Goal: Information Seeking & Learning: Learn about a topic

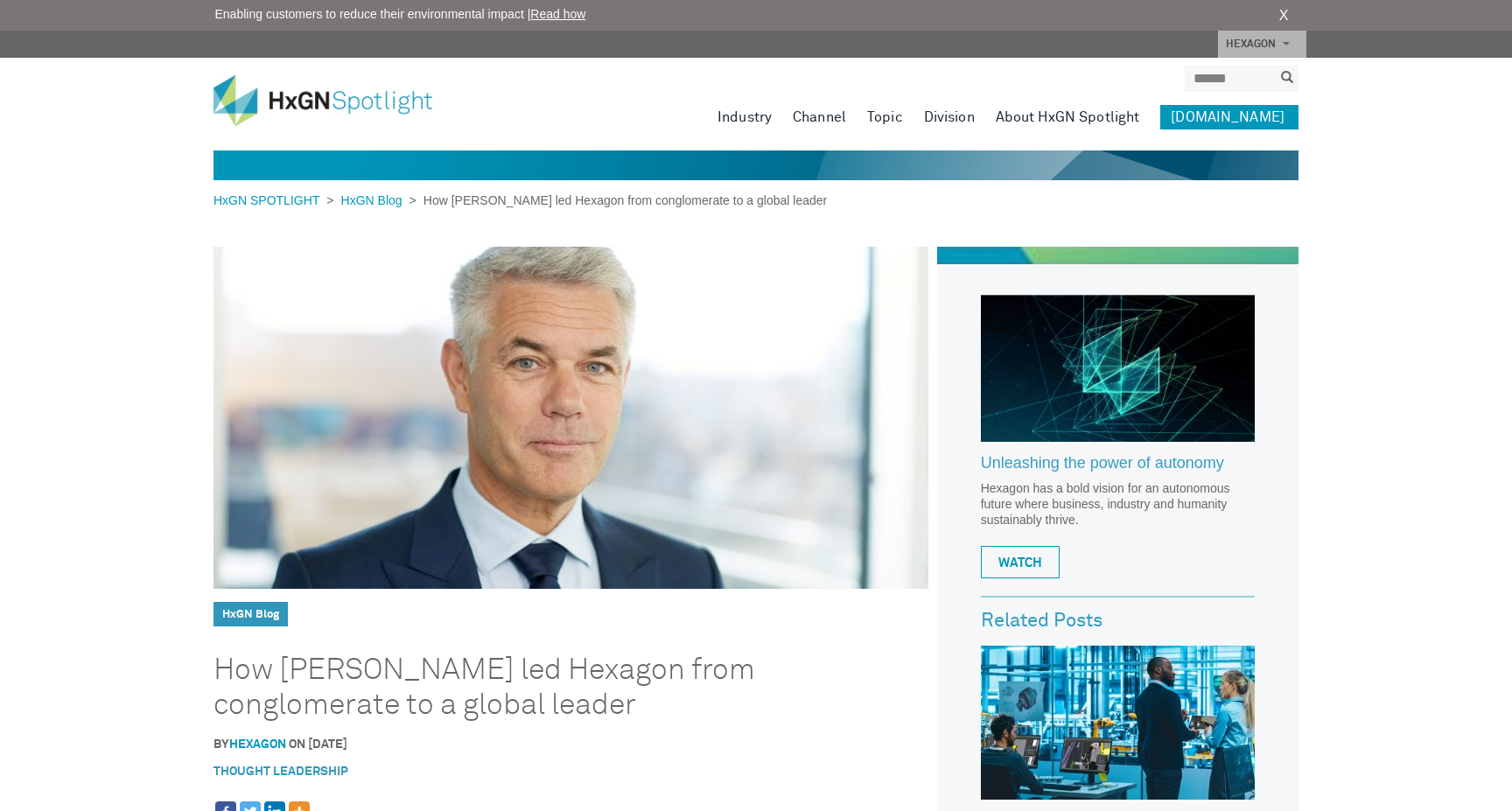
click at [542, 440] on img at bounding box center [570, 418] width 715 height 342
click at [698, 320] on img at bounding box center [570, 418] width 715 height 342
click at [593, 395] on img at bounding box center [570, 418] width 715 height 342
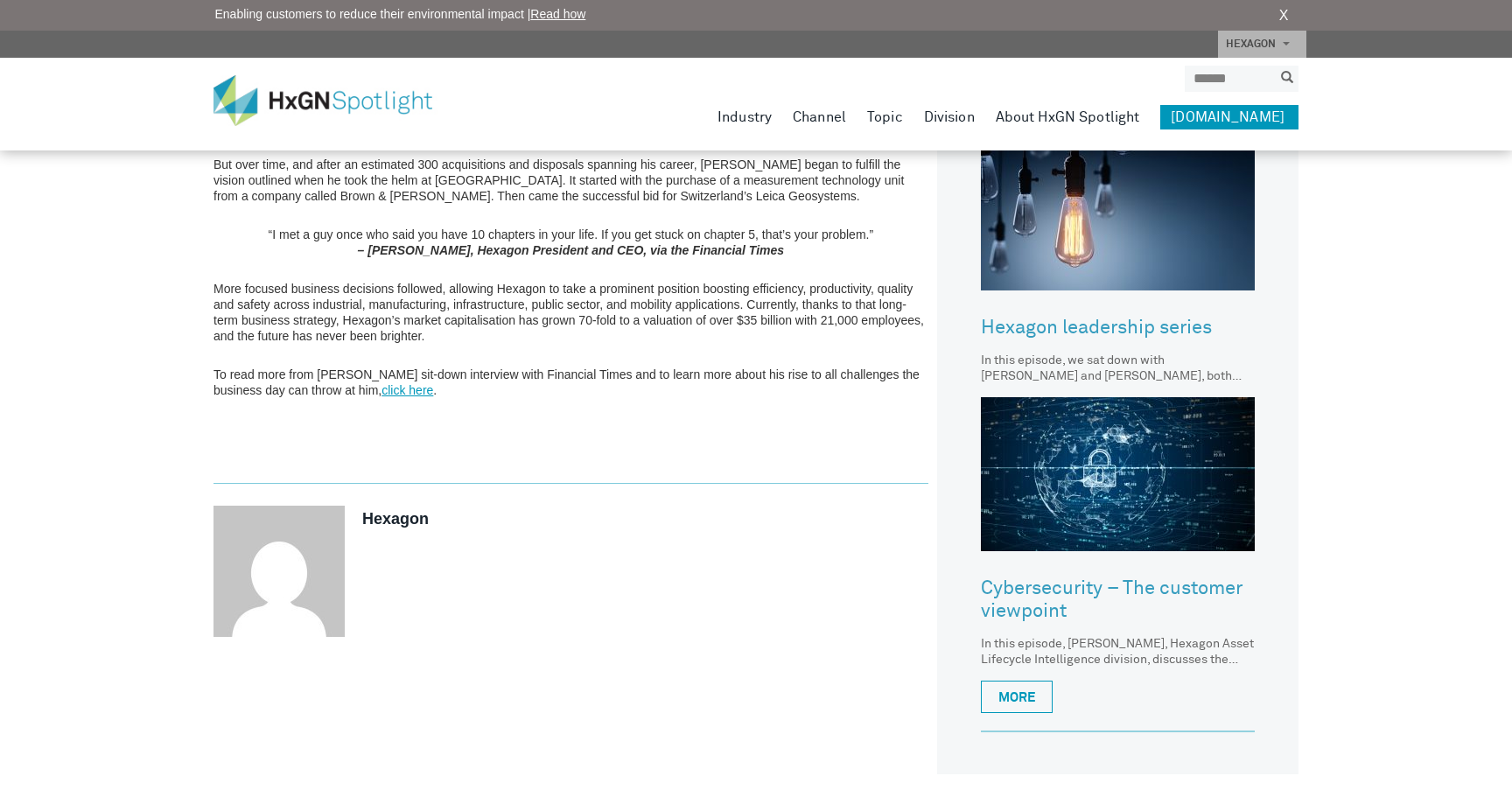
scroll to position [879, 0]
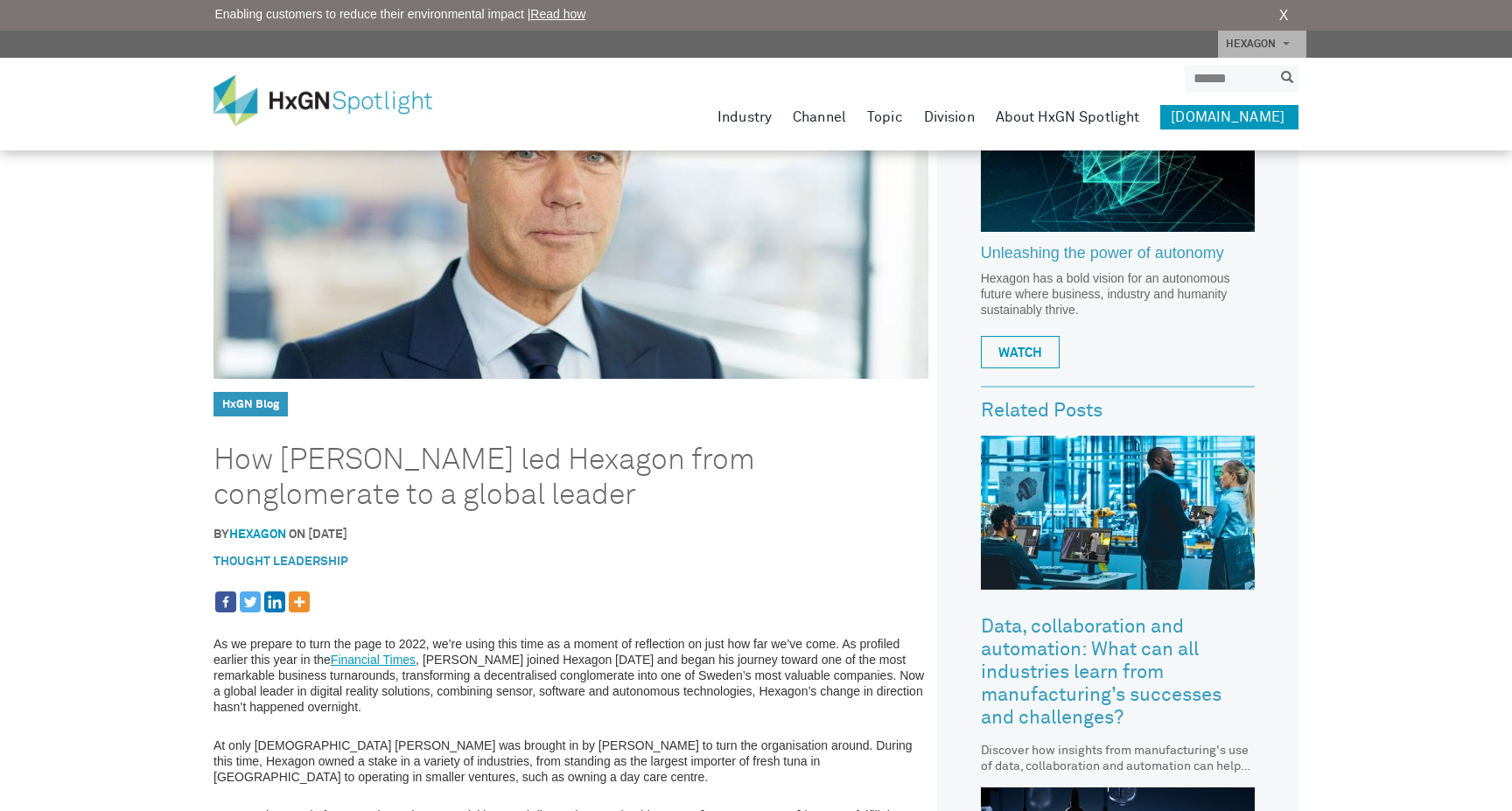
click at [523, 245] on img at bounding box center [570, 208] width 715 height 342
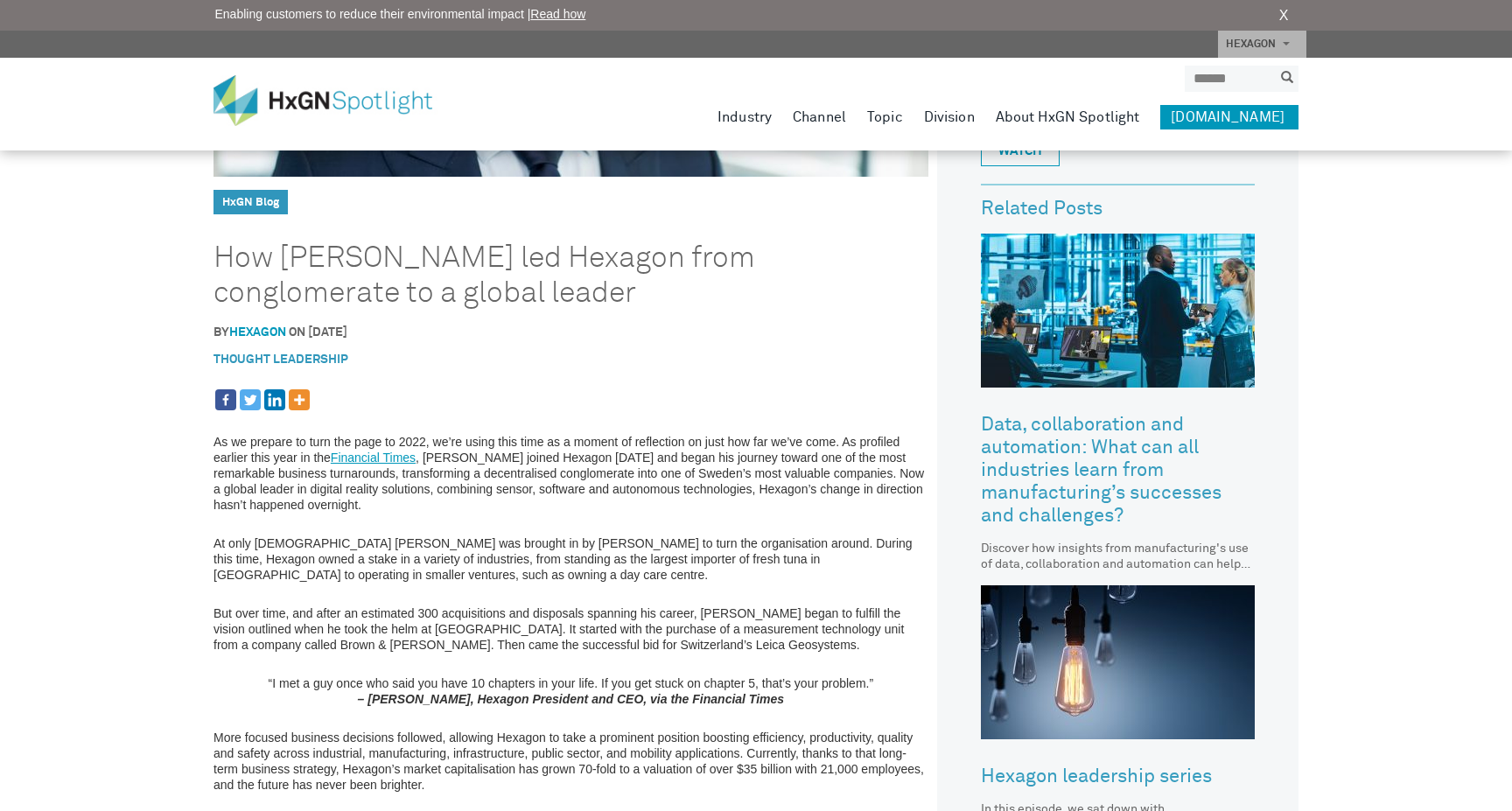
scroll to position [569, 0]
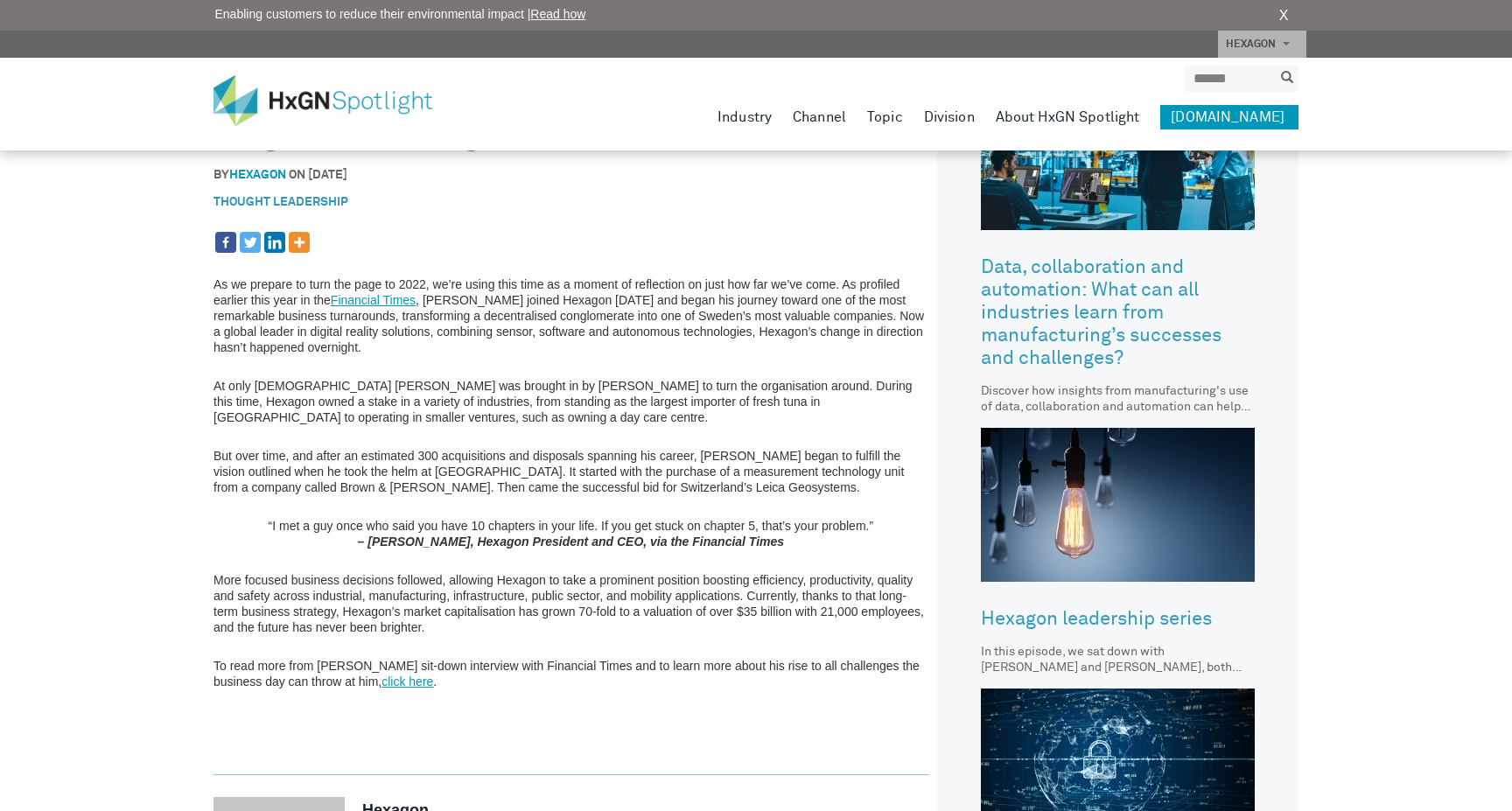
click at [381, 680] on link "click here" at bounding box center [407, 681] width 51 height 14
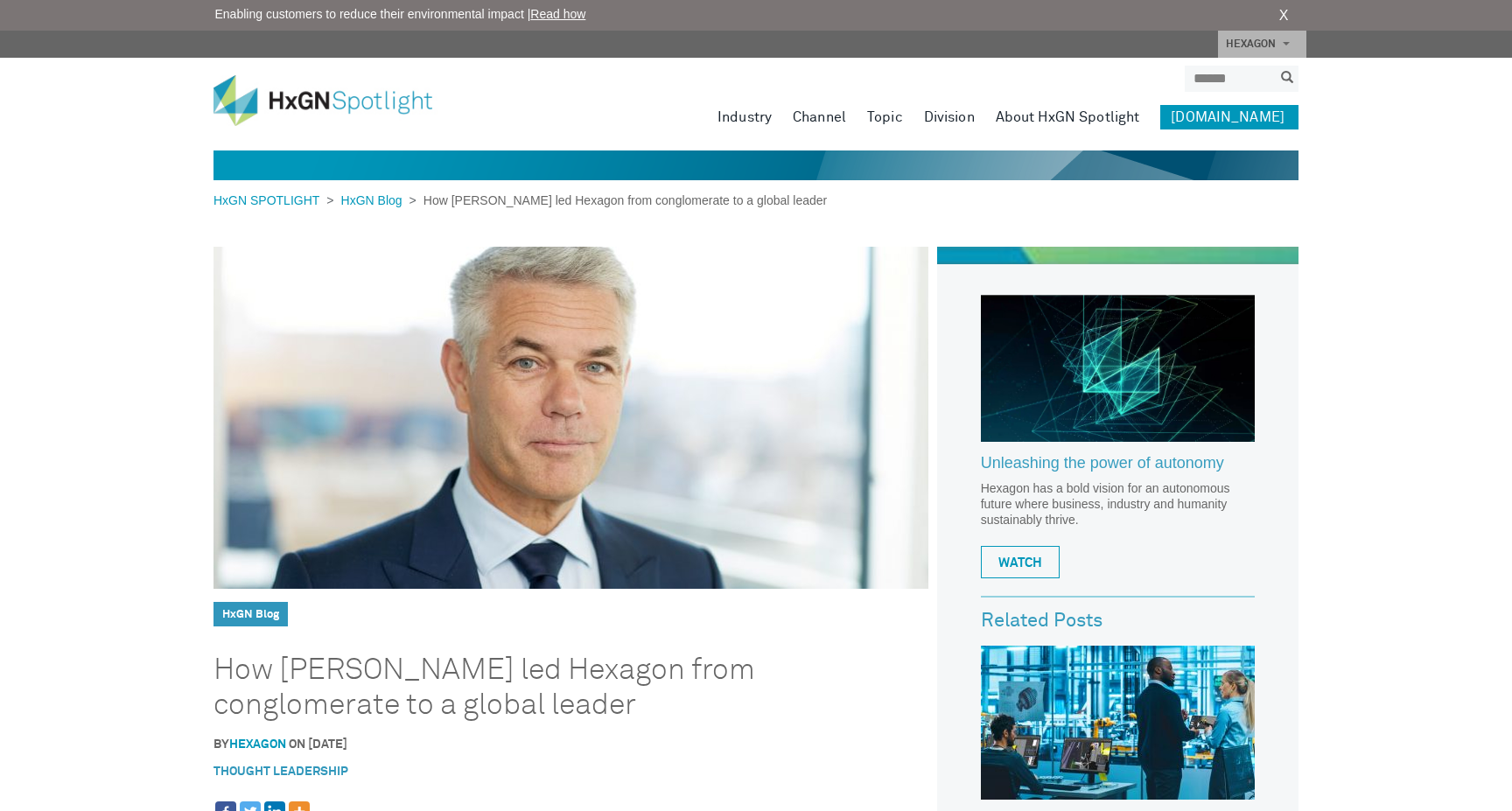
scroll to position [0, 0]
click at [1128, 379] on img at bounding box center [1118, 368] width 274 height 147
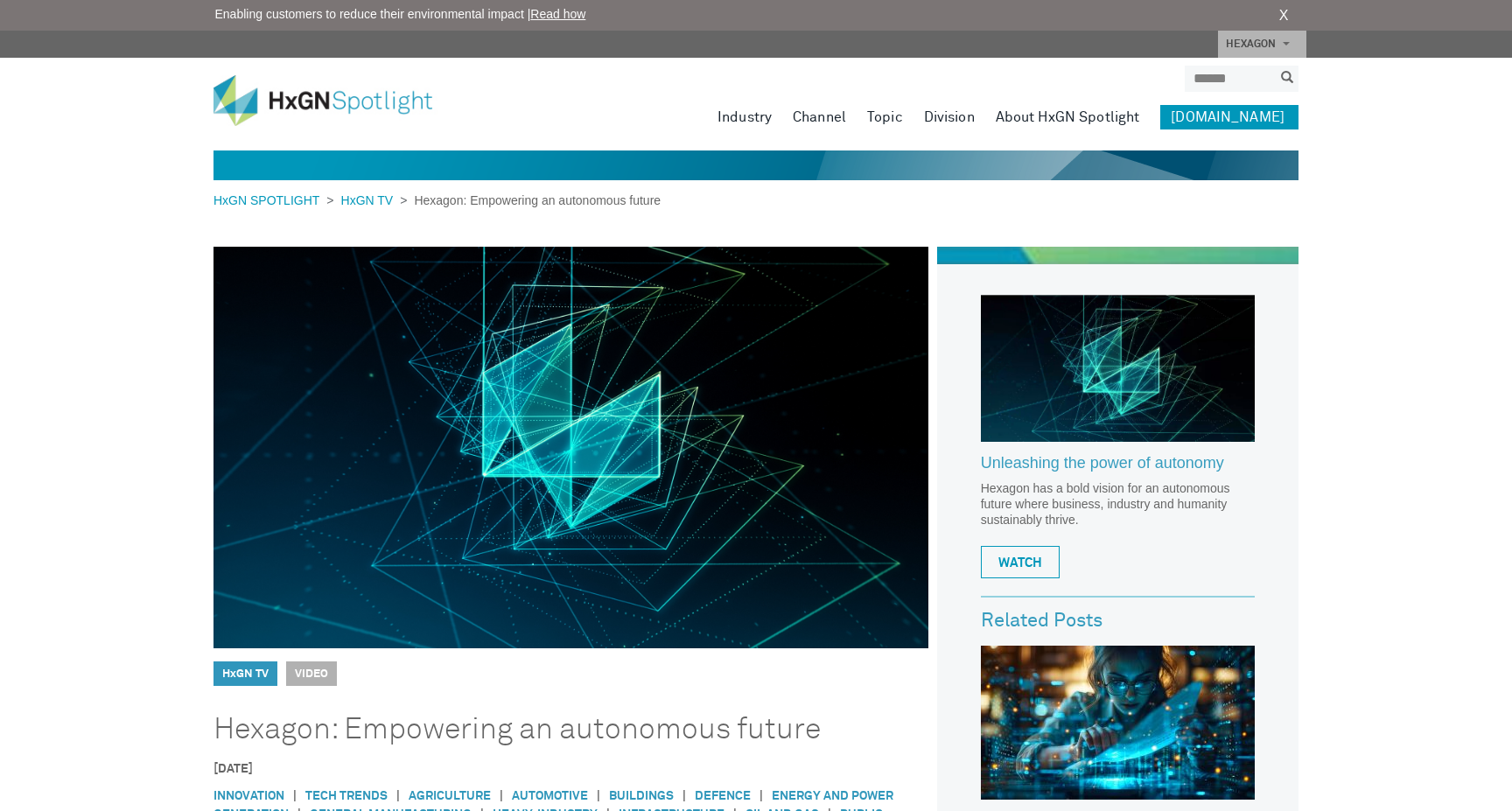
click at [624, 449] on img at bounding box center [570, 447] width 715 height 401
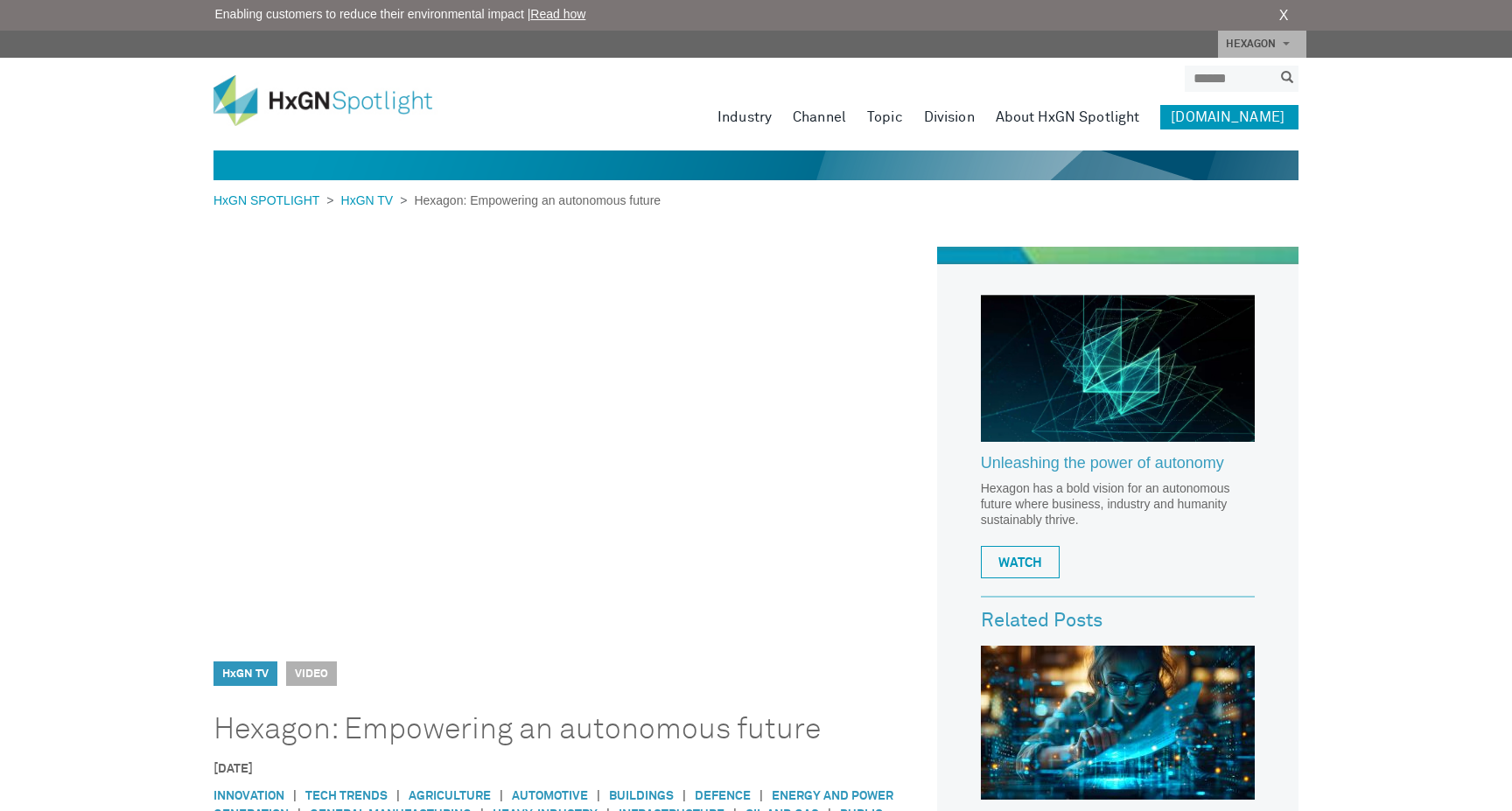
click at [1232, 113] on link "[DOMAIN_NAME]" at bounding box center [1229, 117] width 138 height 25
click at [1063, 117] on link "About HxGN Spotlight" at bounding box center [1067, 117] width 144 height 25
